Goal: Transaction & Acquisition: Book appointment/travel/reservation

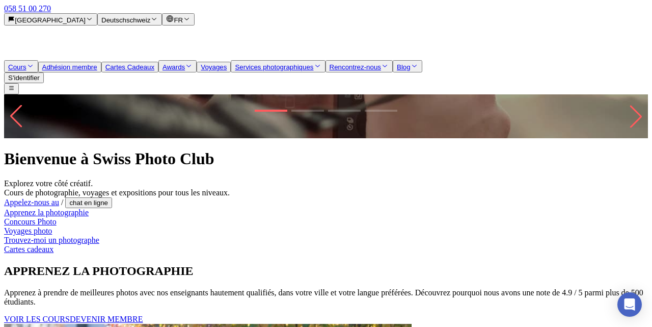
click at [195, 13] on button "FR" at bounding box center [178, 19] width 33 height 12
click at [620, 23] on link "de" at bounding box center [616, 18] width 8 height 9
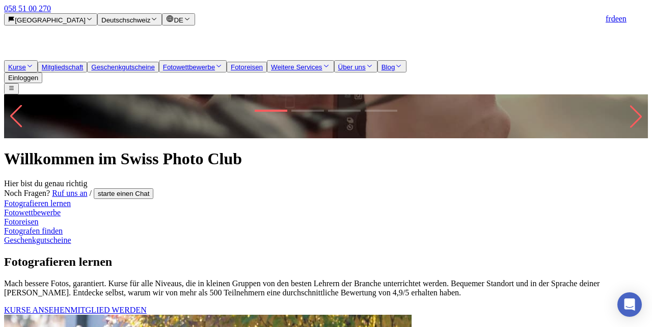
click at [280, 138] on span "Kurse" at bounding box center [290, 133] width 21 height 9
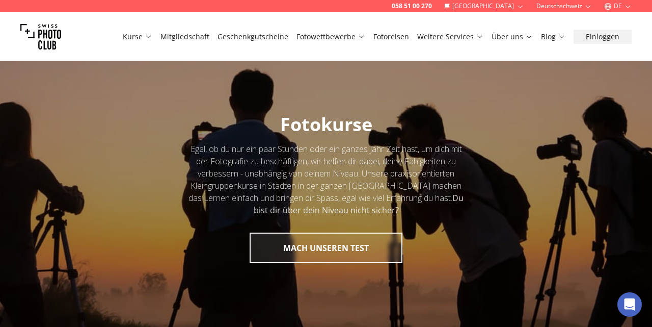
click at [394, 40] on link "Fotoreisen" at bounding box center [392, 37] width 36 height 10
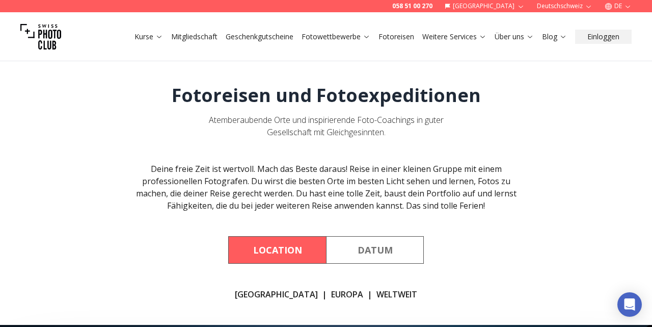
scroll to position [102, 0]
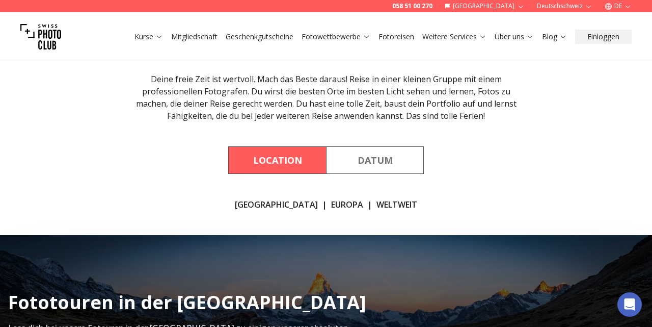
click at [273, 204] on link "[GEOGRAPHIC_DATA]" at bounding box center [276, 204] width 83 height 12
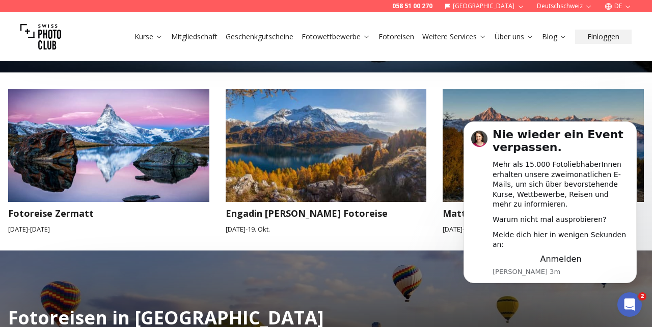
click at [417, 240] on div "Fotoreise Zermatt 19. Sep. - 21. Sep. Engadin Herbst Fotoreise 16. Okt. - 19. O…" at bounding box center [326, 161] width 636 height 178
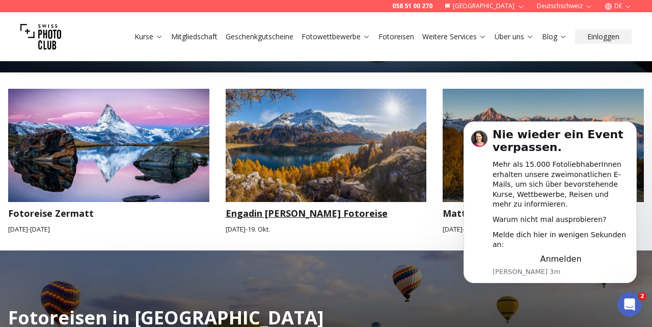
click at [420, 218] on h3 "Engadin [PERSON_NAME] Fotoreise" at bounding box center [326, 213] width 201 height 14
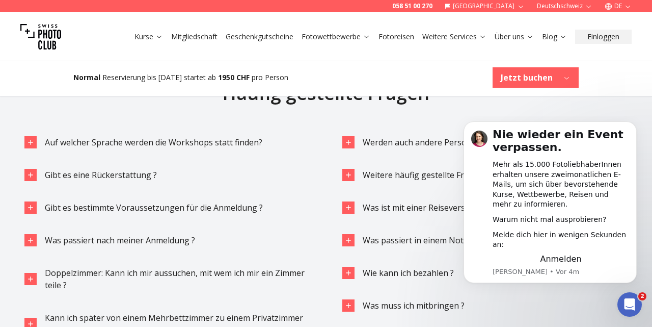
scroll to position [2370, 0]
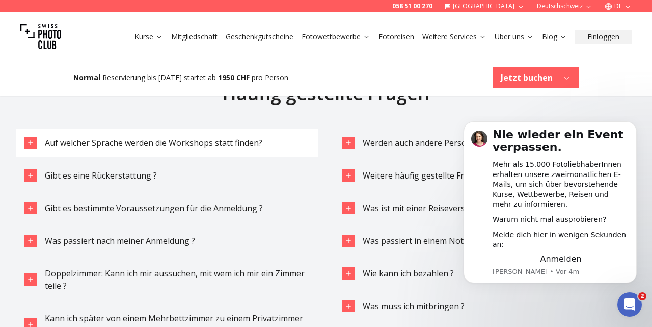
click at [31, 141] on icon "button" at bounding box center [31, 143] width 8 height 8
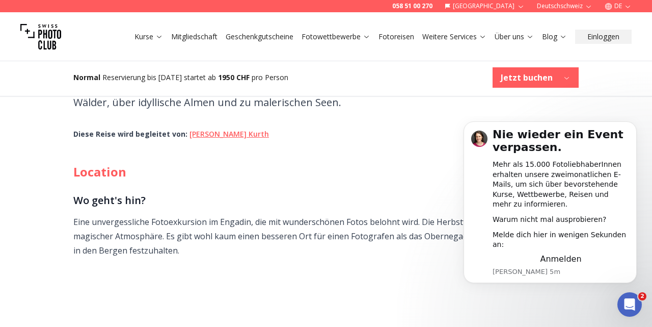
scroll to position [806, 0]
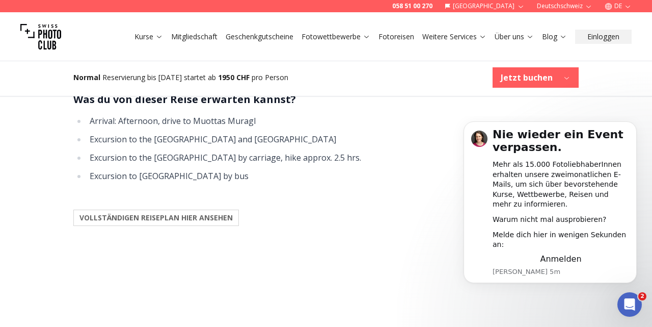
click at [536, 82] on b "Jetzt buchen" at bounding box center [527, 77] width 52 height 12
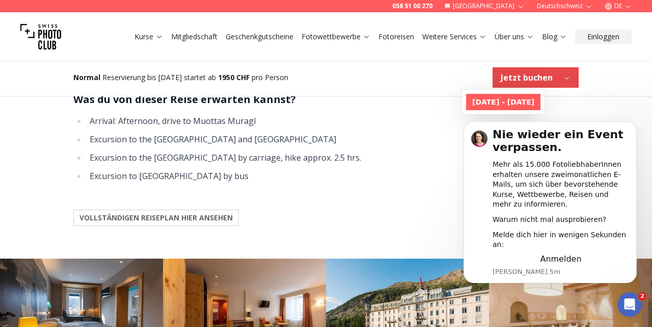
click at [535, 99] on b "16. Oktober 2025 - 19. Oktober 2025" at bounding box center [503, 102] width 62 height 10
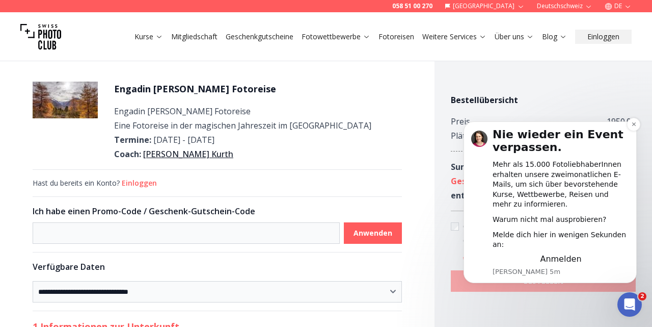
click at [523, 277] on div "Nie wieder ein Event verpassen. Mehr als 15.000 FotoliebhaberInnen erhalten uns…" at bounding box center [550, 202] width 173 height 162
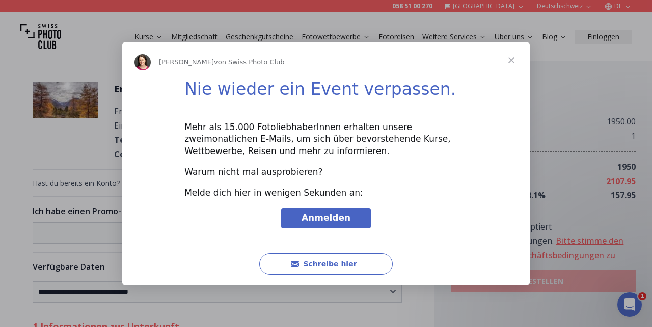
click at [509, 57] on span "Schließen" at bounding box center [511, 60] width 37 height 37
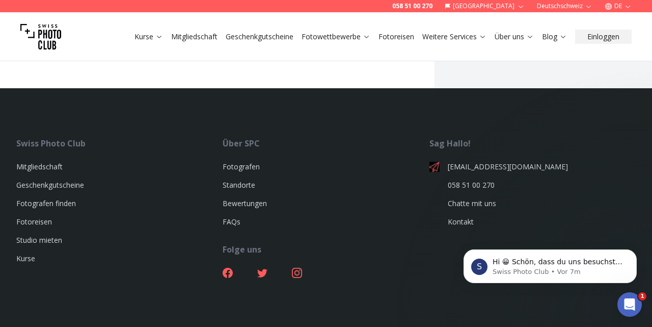
scroll to position [49, 0]
